Goal: Task Accomplishment & Management: Manage account settings

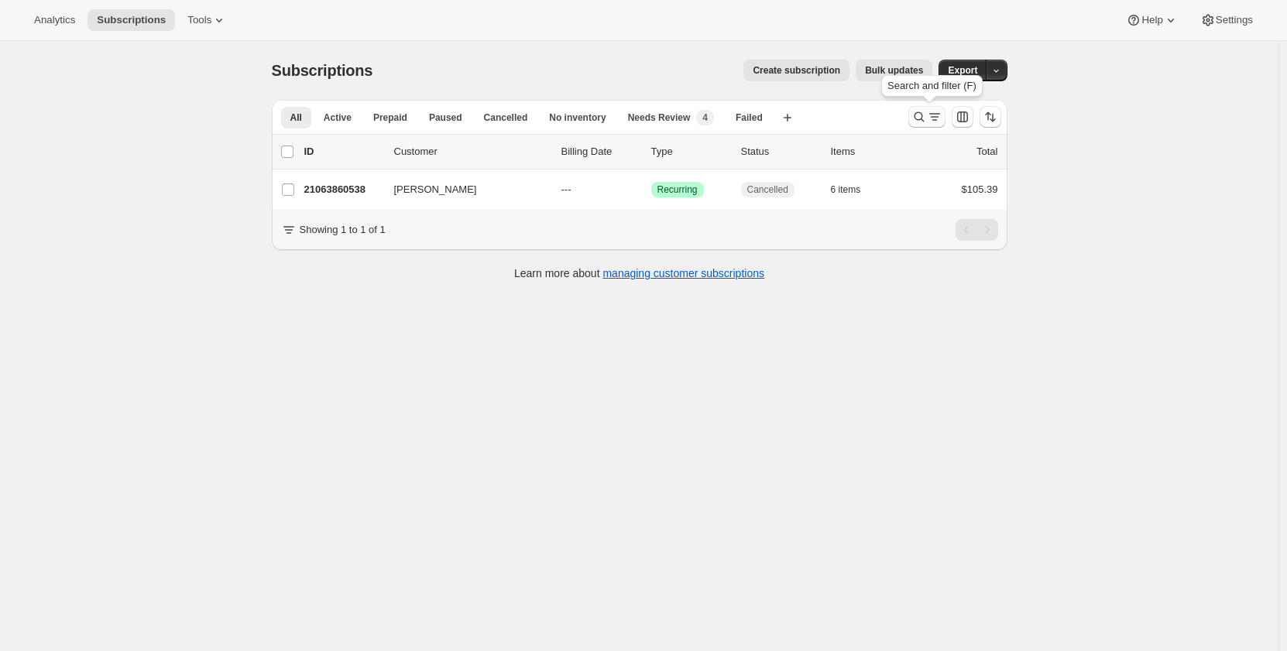
click at [916, 115] on icon "Search and filter results" at bounding box center [918, 116] width 15 height 15
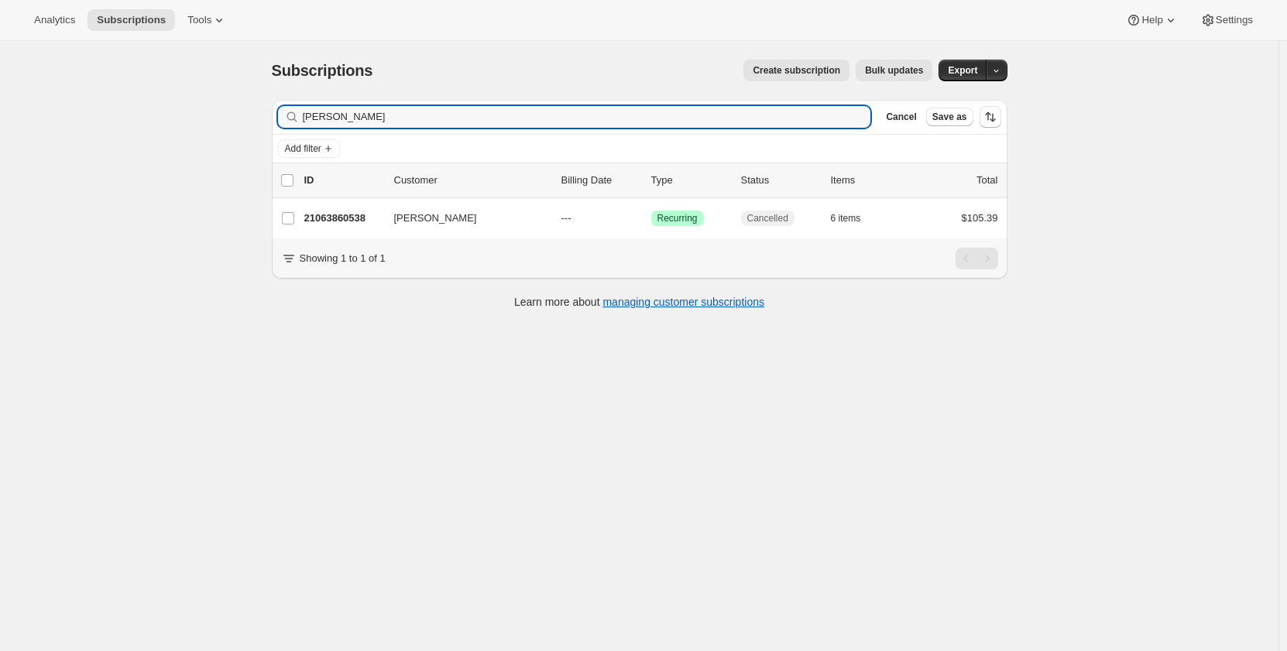
drag, startPoint x: 413, startPoint y: 122, endPoint x: 280, endPoint y: 105, distance: 133.5
click at [280, 105] on div "Filter subscribers [PERSON_NAME] Clear Cancel Save as" at bounding box center [640, 117] width 736 height 34
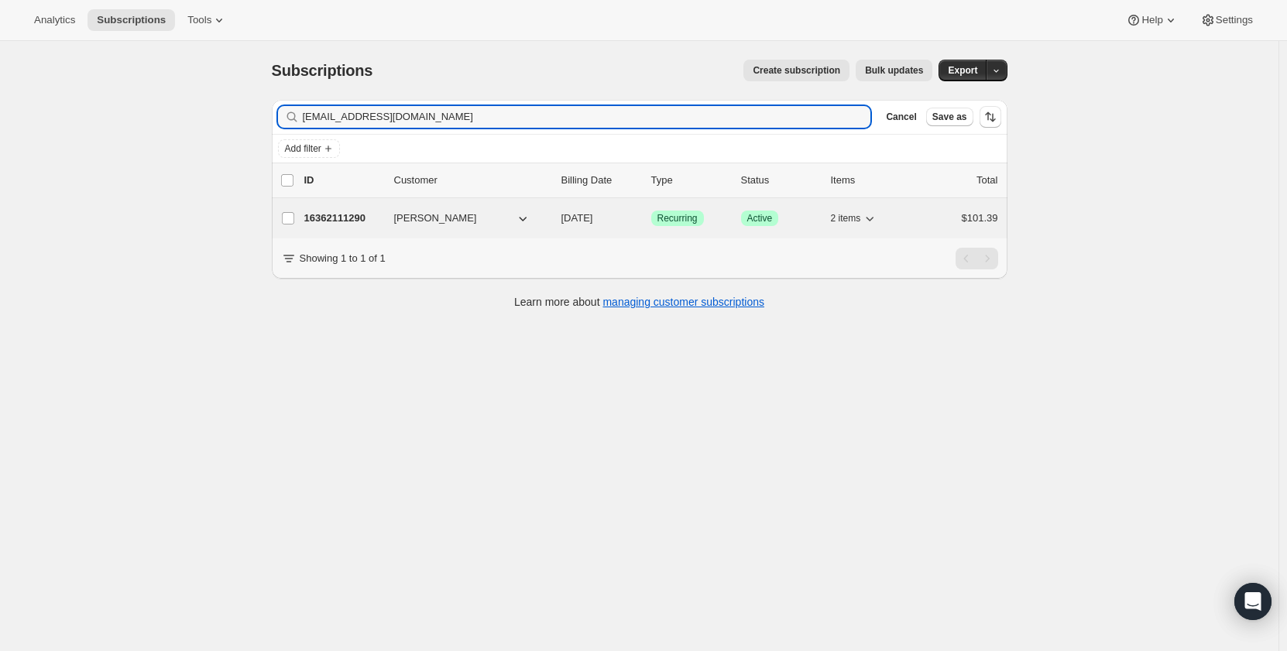
type input "[EMAIL_ADDRESS][DOMAIN_NAME]"
click at [336, 219] on p "16362111290" at bounding box center [342, 218] width 77 height 15
